Goal: Find specific page/section: Find specific page/section

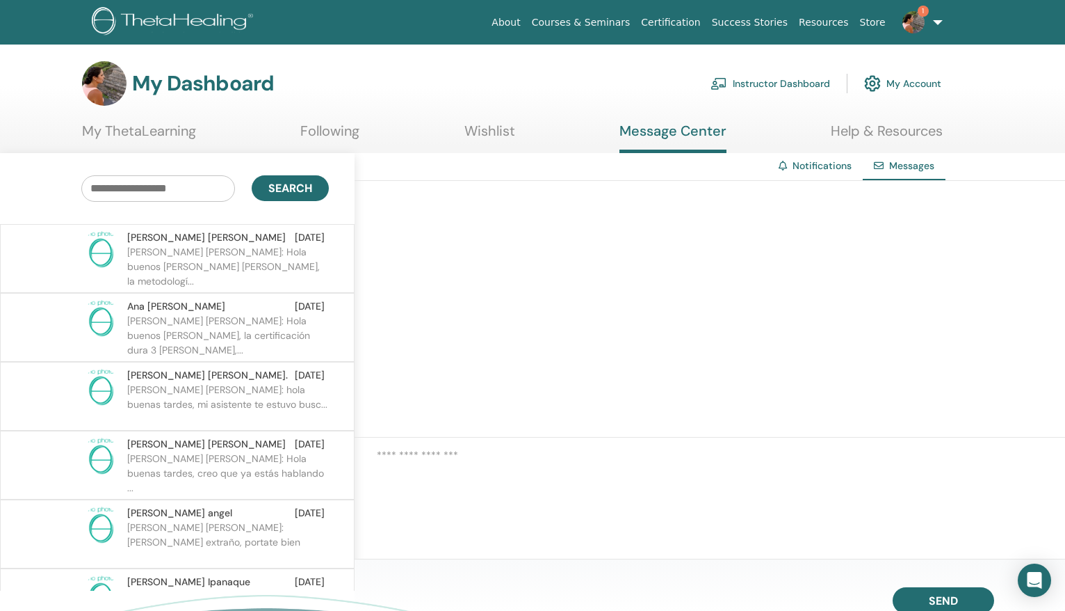
click at [915, 12] on img at bounding box center [914, 22] width 22 height 22
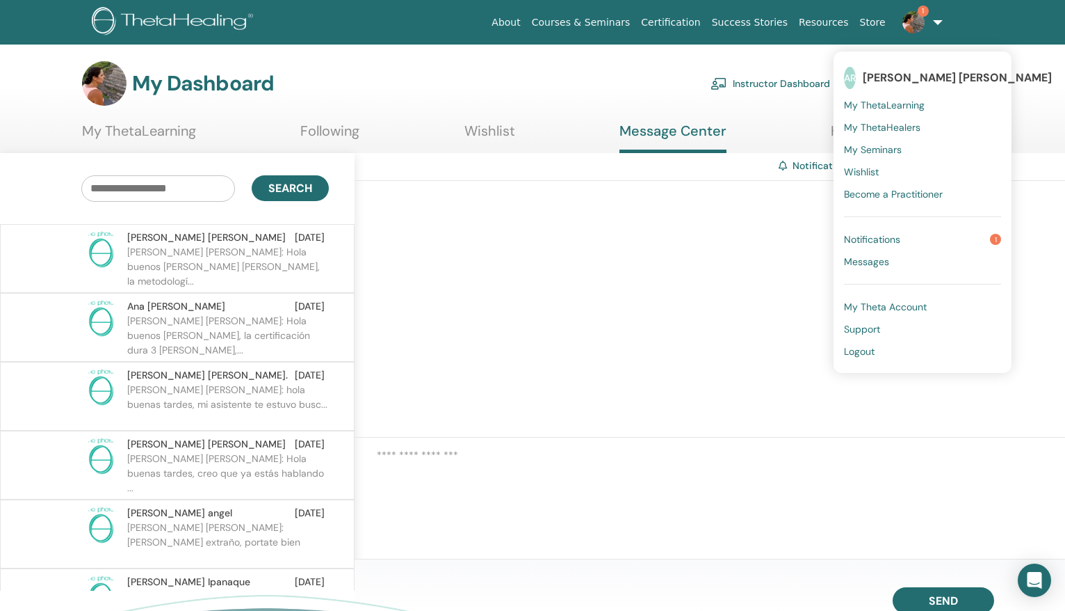
click at [878, 243] on span "Notifications" at bounding box center [872, 239] width 56 height 13
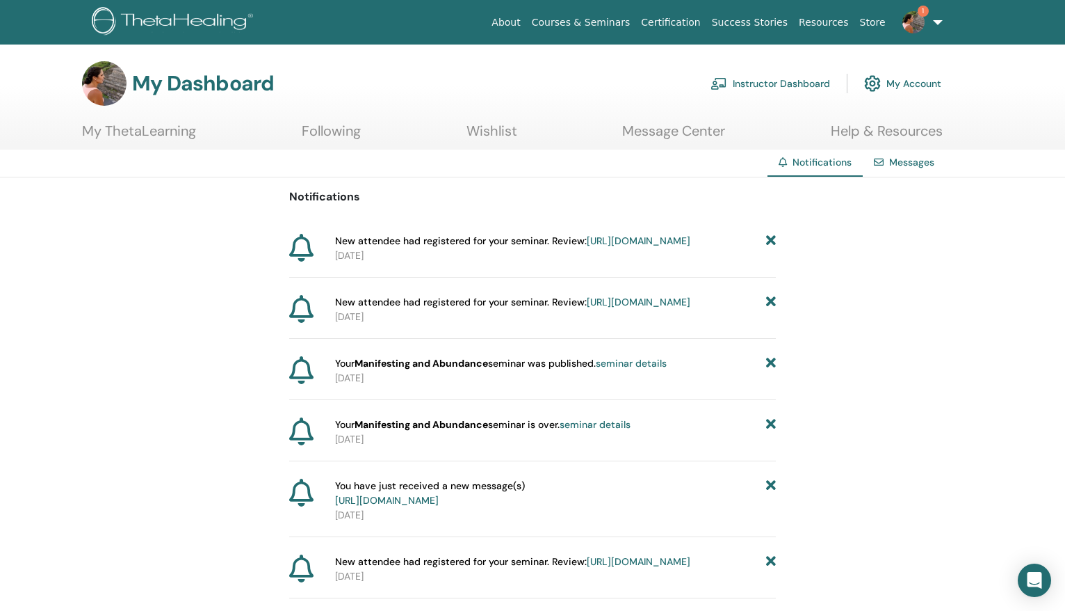
click at [587, 247] on link "https://member.thetahealing.com/instructor/seminar/374438/attendees" at bounding box center [639, 240] width 104 height 13
